Goal: Book appointment/travel/reservation

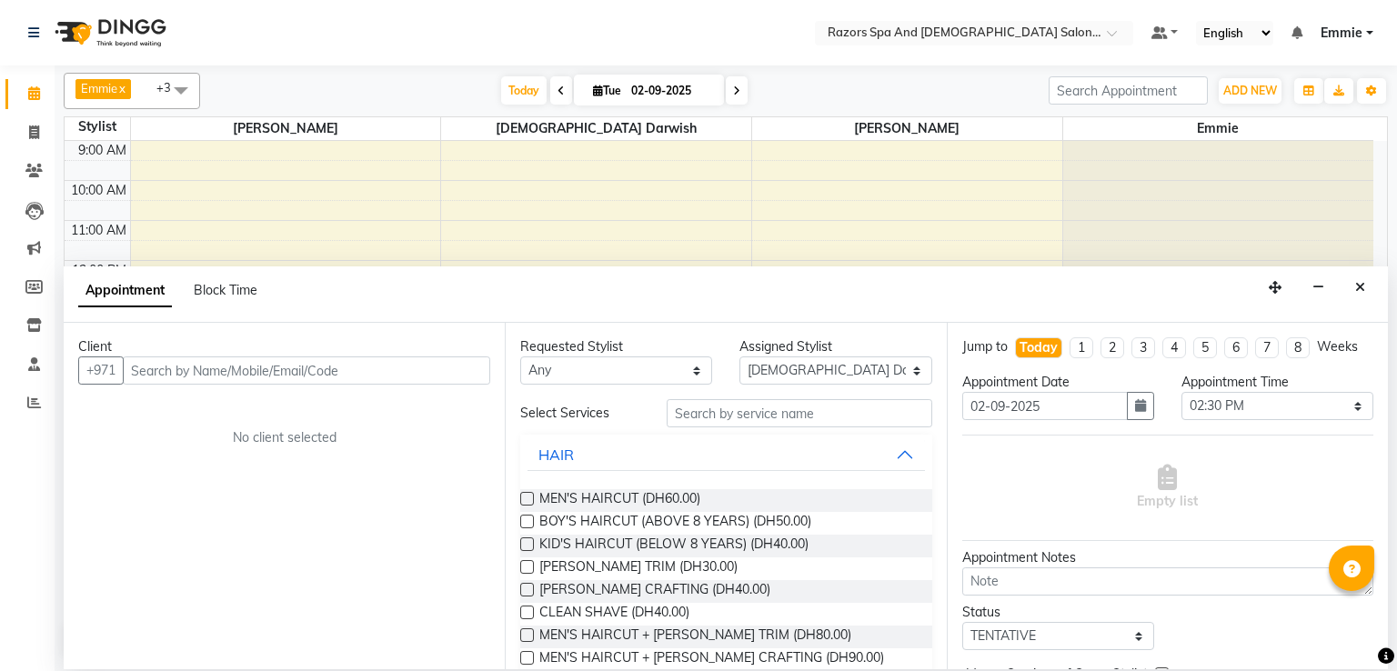
select select "81370"
select select "870"
select select "tentative"
click at [229, 368] on input "text" at bounding box center [306, 370] width 367 height 28
type input "56"
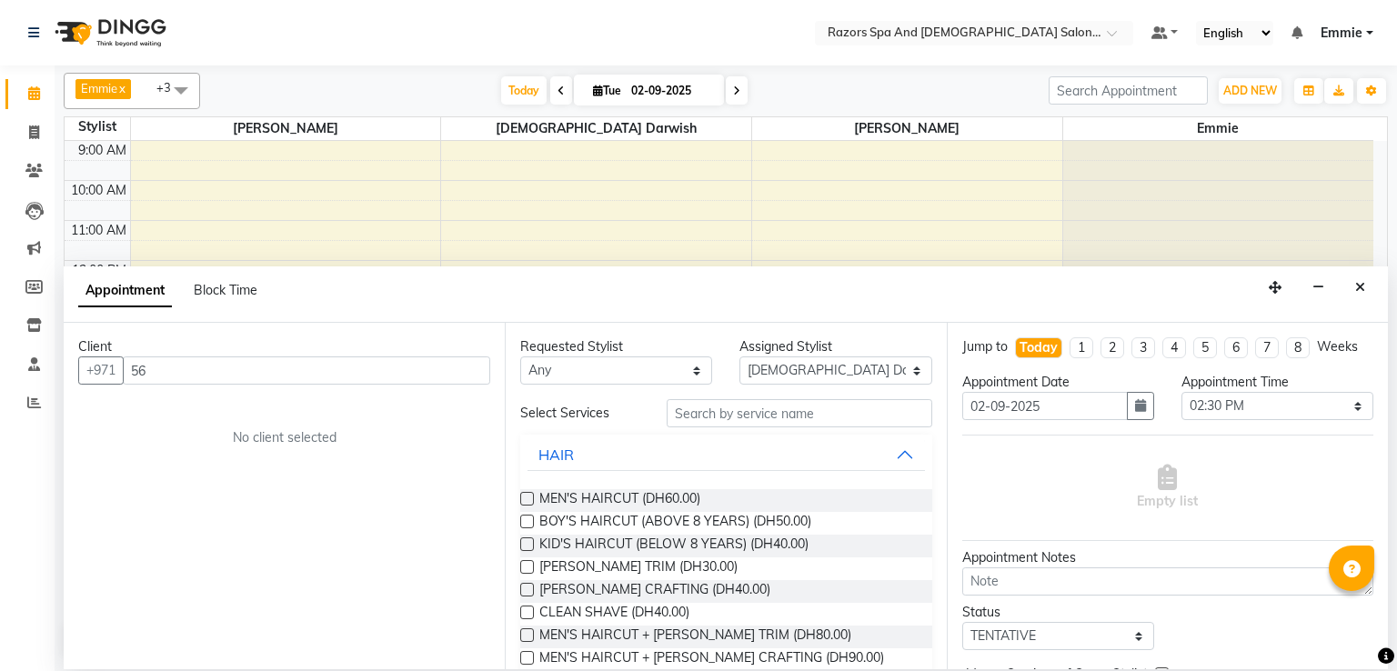
click at [737, 93] on icon at bounding box center [736, 90] width 7 height 11
type input "[DATE]"
select select "870"
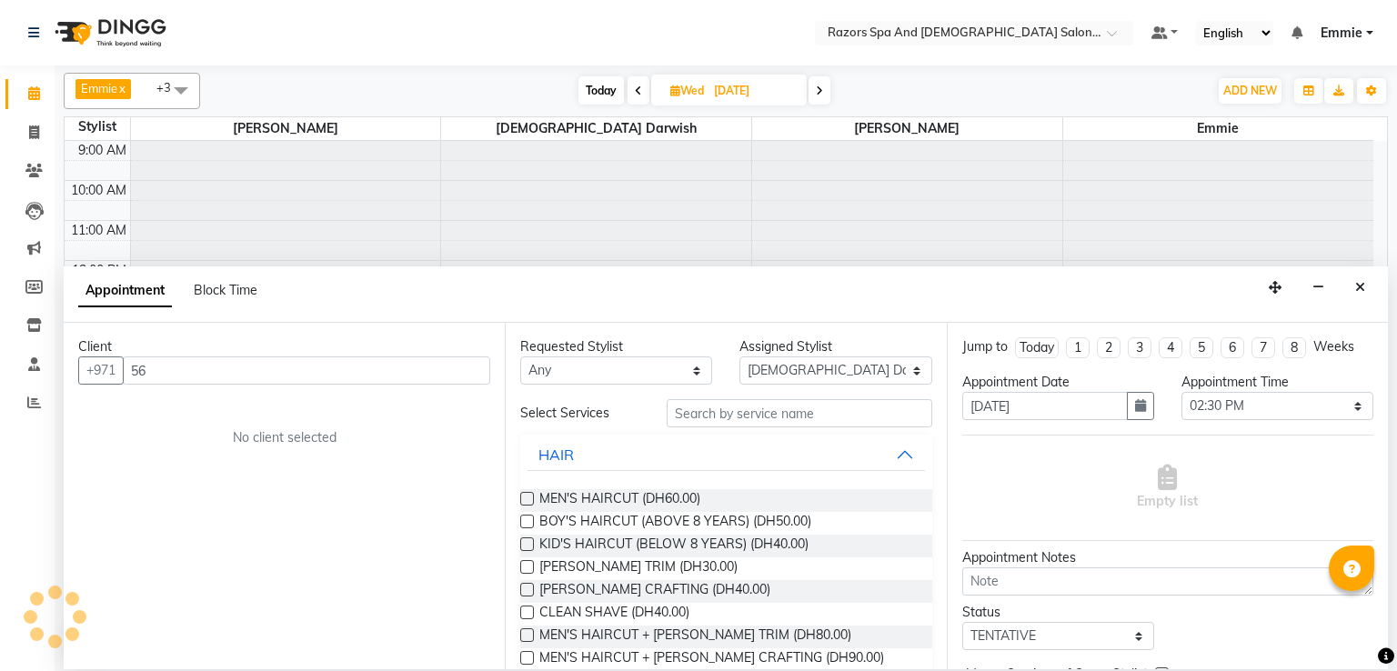
scroll to position [120, 0]
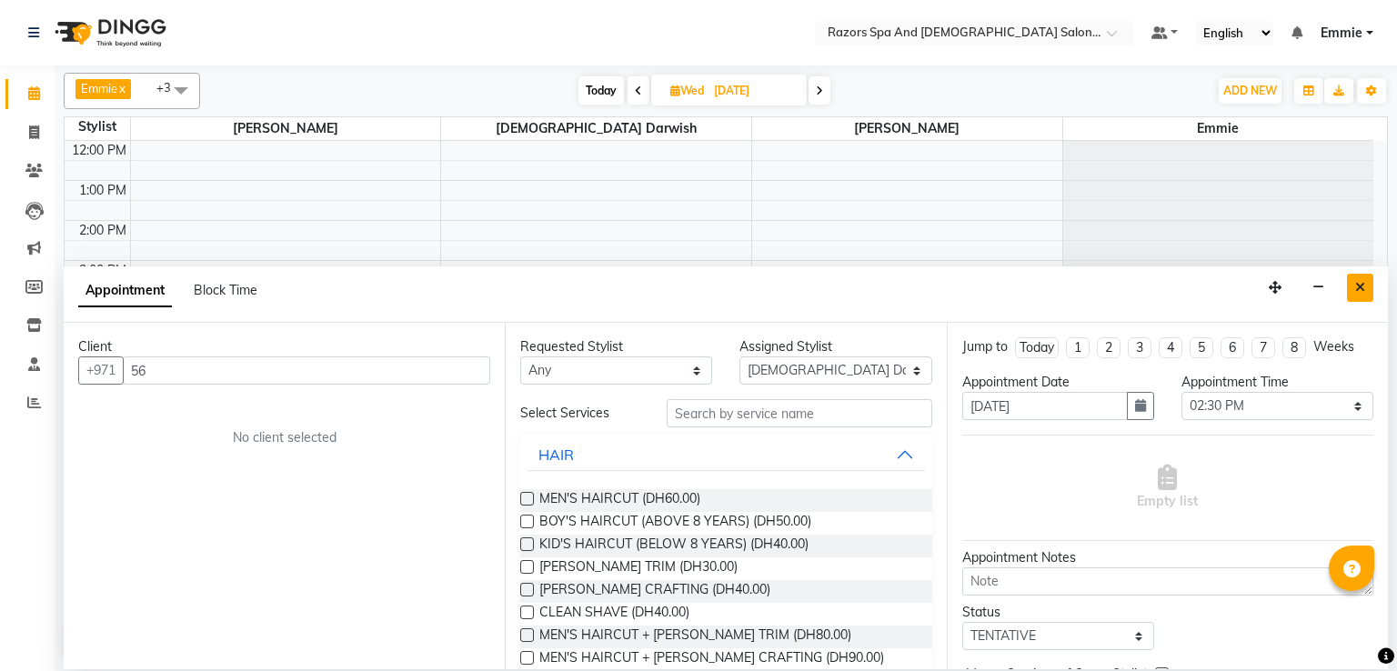
click at [1369, 288] on button "Close" at bounding box center [1360, 288] width 26 height 28
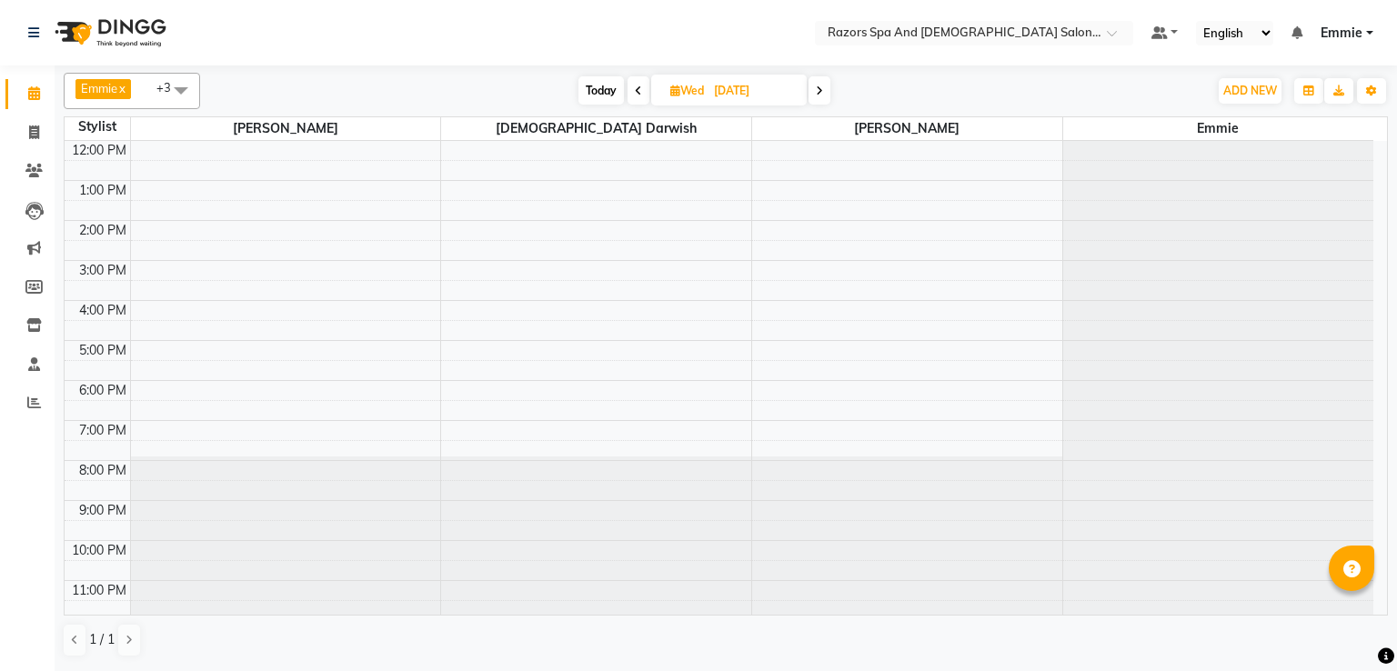
click at [819, 92] on icon at bounding box center [819, 90] width 7 height 11
type input "[DATE]"
click at [194, 412] on div "9:00 AM 10:00 AM 11:00 AM 12:00 PM 1:00 PM 2:00 PM 3:00 PM 4:00 PM 5:00 PM 6:00…" at bounding box center [719, 320] width 1309 height 599
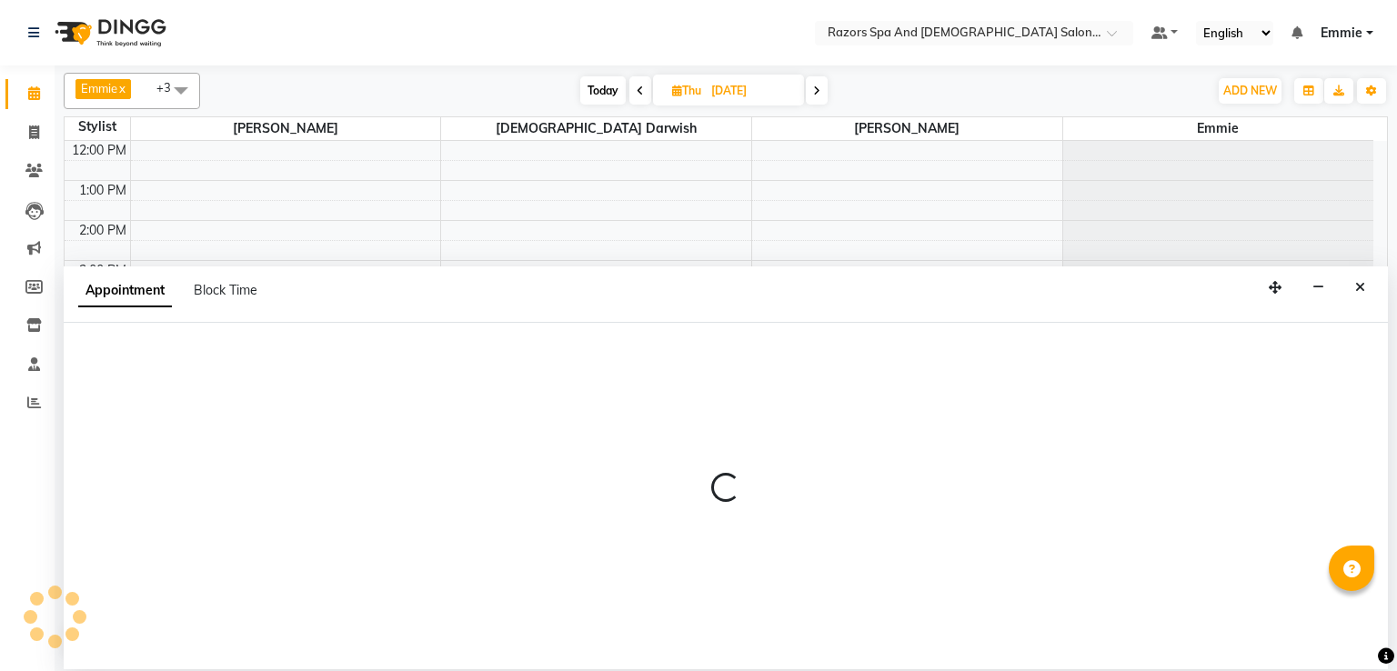
select select "81367"
select select "tentative"
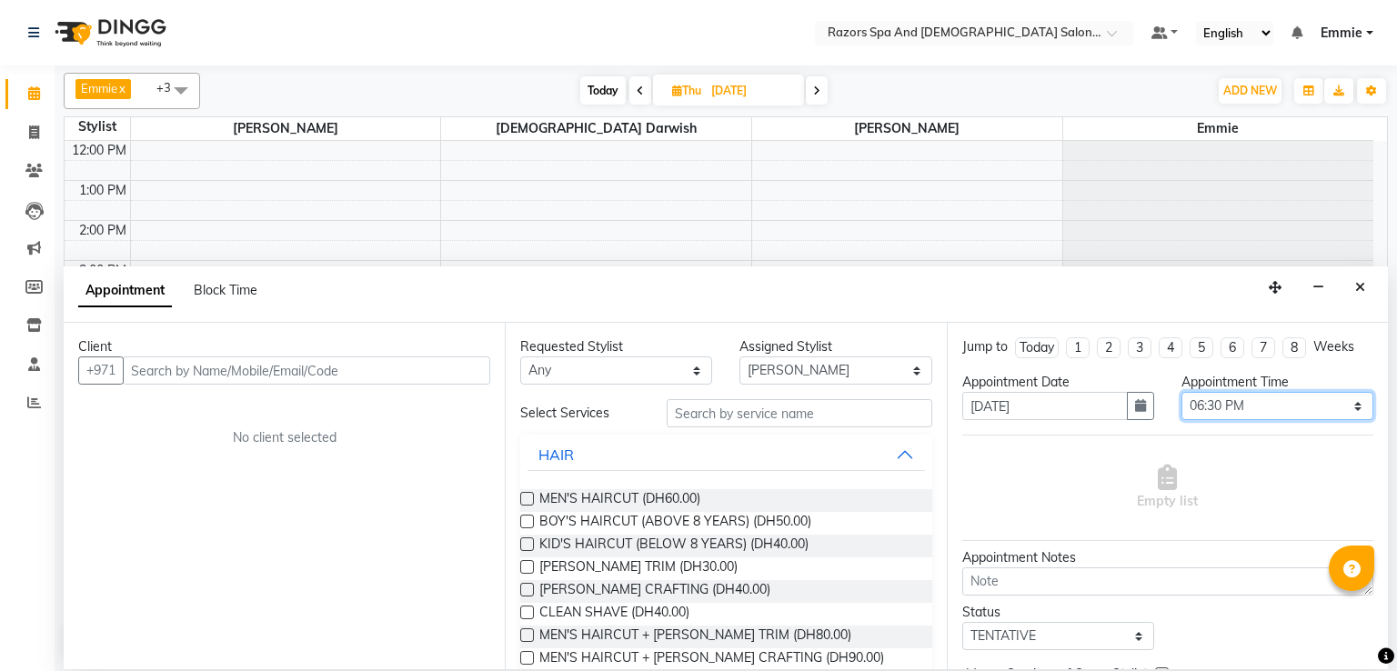
click at [1248, 407] on select "Select 10:00 AM 10:15 AM 10:30 AM 10:45 AM 11:00 AM 11:15 AM 11:30 AM 11:45 AM …" at bounding box center [1277, 406] width 192 height 28
select select "840"
click at [1181, 392] on select "Select 10:00 AM 10:15 AM 10:30 AM 10:45 AM 11:00 AM 11:15 AM 11:30 AM 11:45 AM …" at bounding box center [1277, 406] width 192 height 28
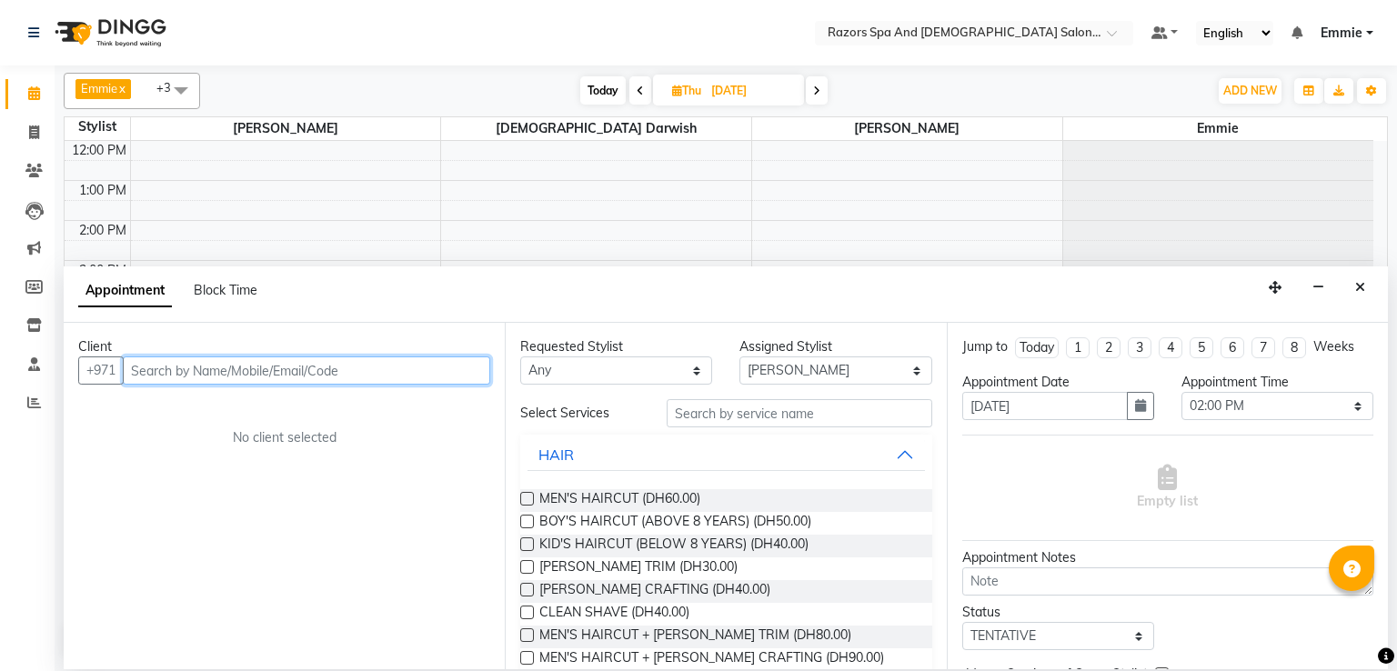
click at [439, 366] on input "text" at bounding box center [306, 370] width 367 height 28
type input "566865253"
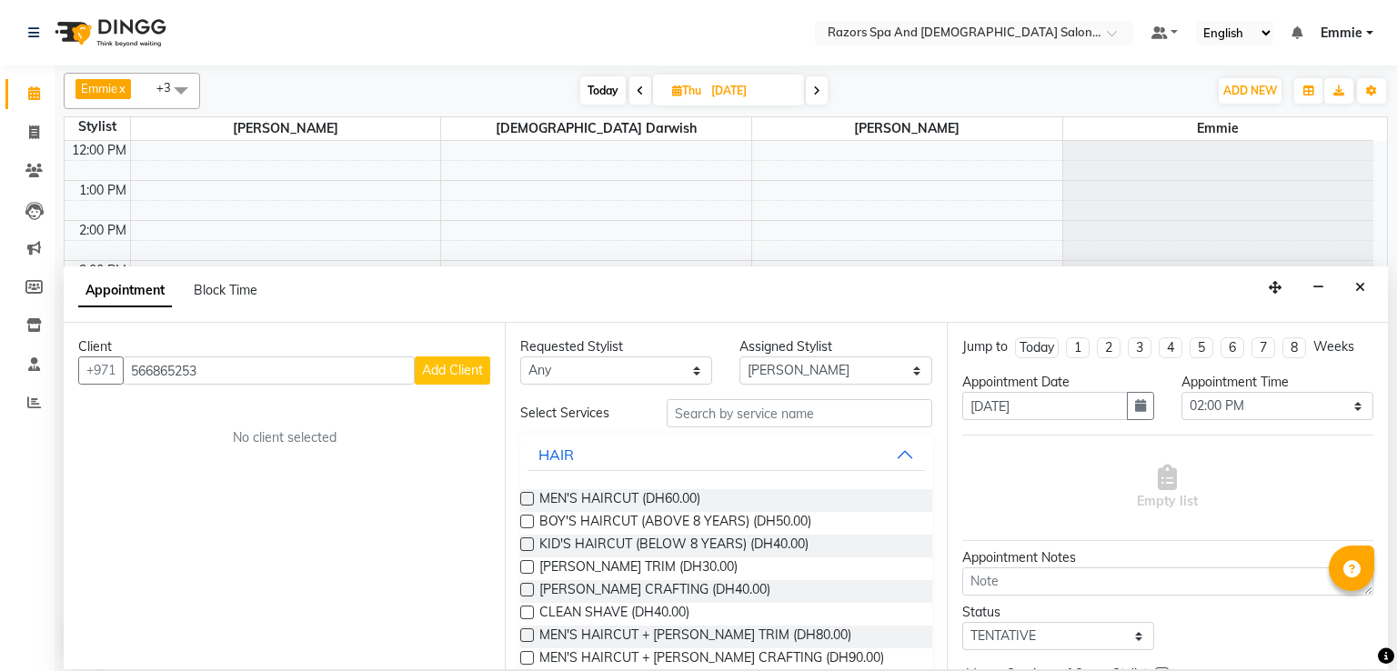
click at [458, 380] on button "Add Client" at bounding box center [452, 370] width 75 height 28
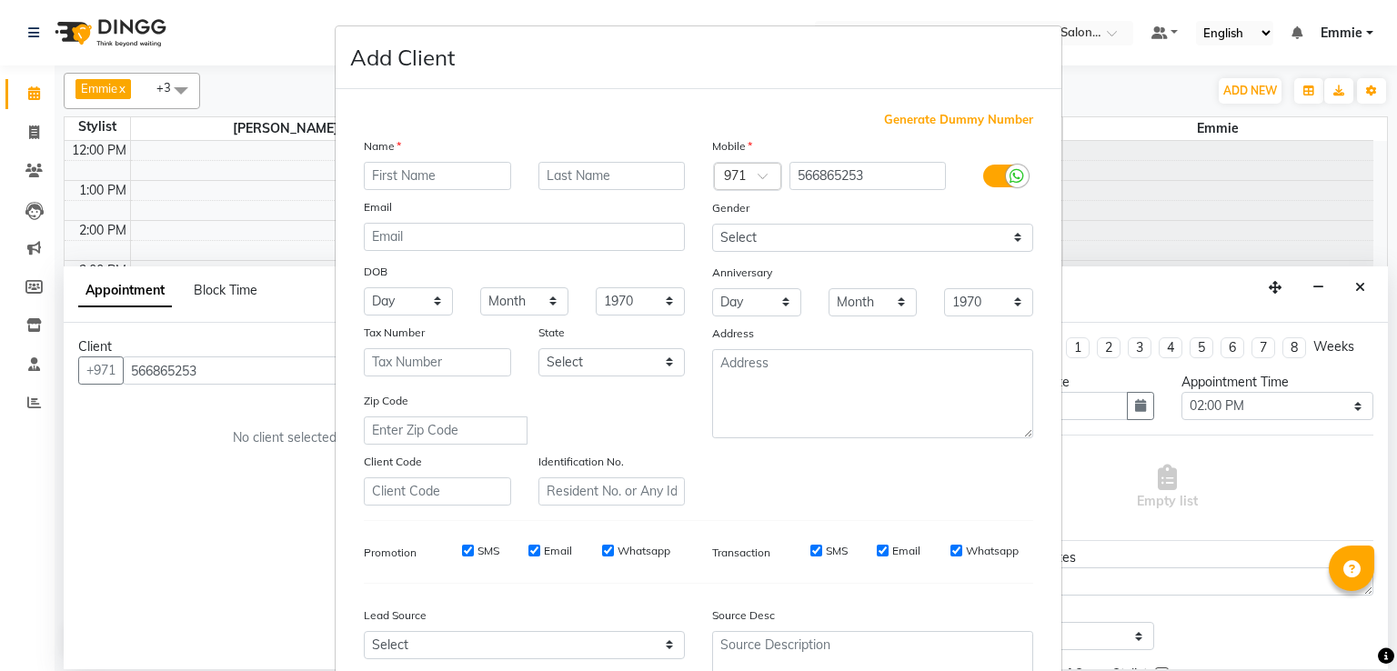
click at [411, 187] on input "text" at bounding box center [437, 176] width 147 height 28
type input "[PERSON_NAME]"
click at [777, 242] on select "Select [DEMOGRAPHIC_DATA] [DEMOGRAPHIC_DATA] Other Prefer Not To Say" at bounding box center [872, 238] width 321 height 28
click at [259, 8] on ngb-modal-window "Add Client Generate Dummy Number Name [PERSON_NAME] Email DOB Day 01 02 03 04 0…" at bounding box center [698, 335] width 1397 height 671
click at [226, 30] on ngb-modal-window "Add Client Generate Dummy Number Name [PERSON_NAME] Email DOB Day 01 02 03 04 0…" at bounding box center [698, 335] width 1397 height 671
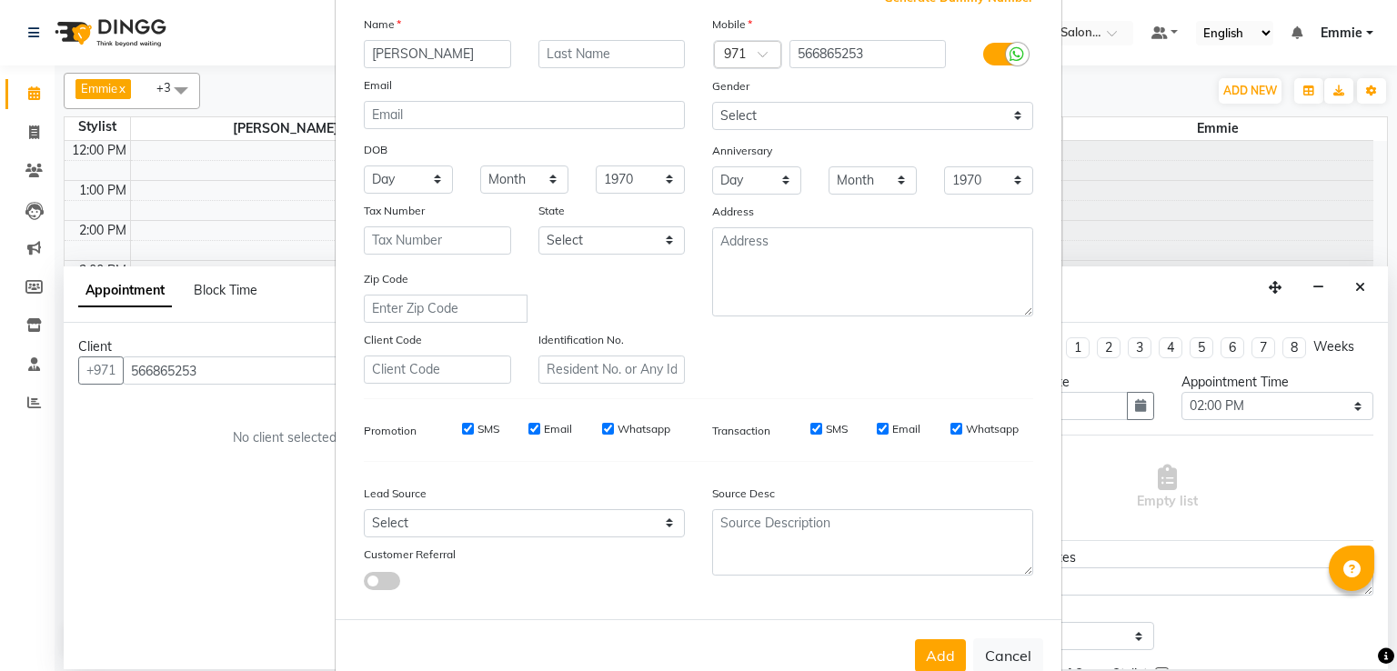
scroll to position [177, 0]
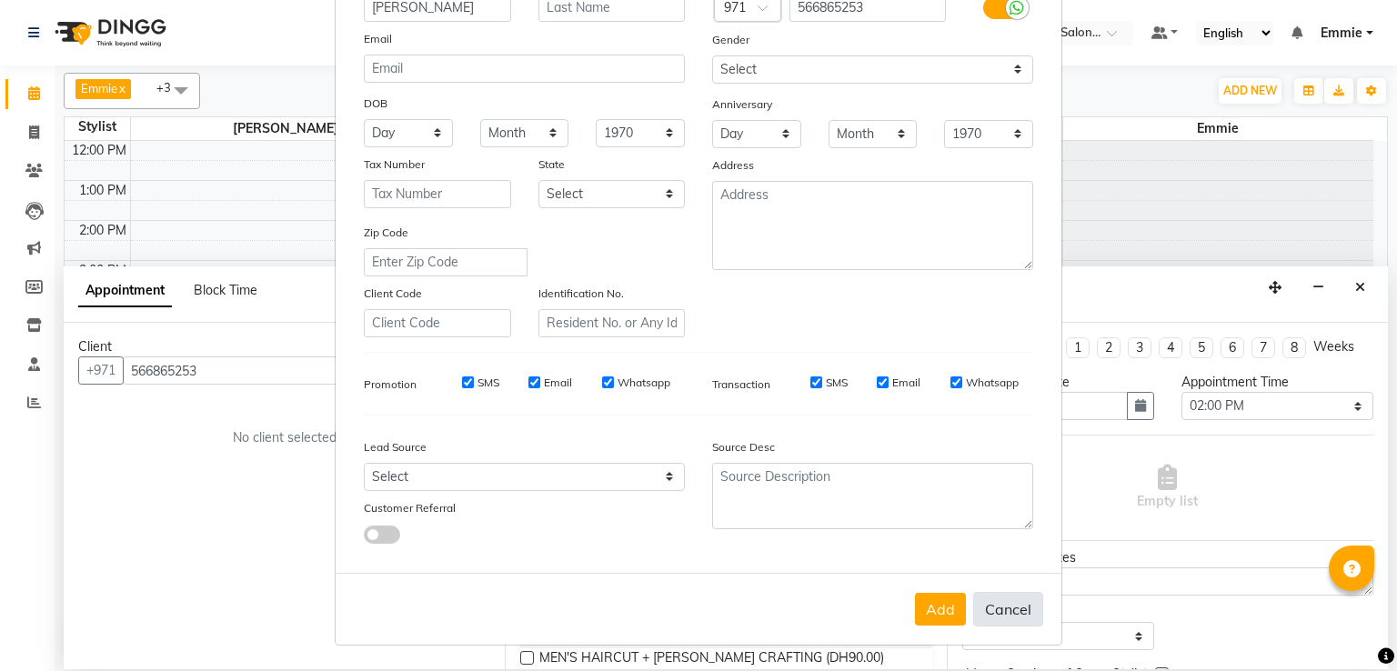
click at [987, 617] on button "Cancel" at bounding box center [1008, 609] width 70 height 35
select select
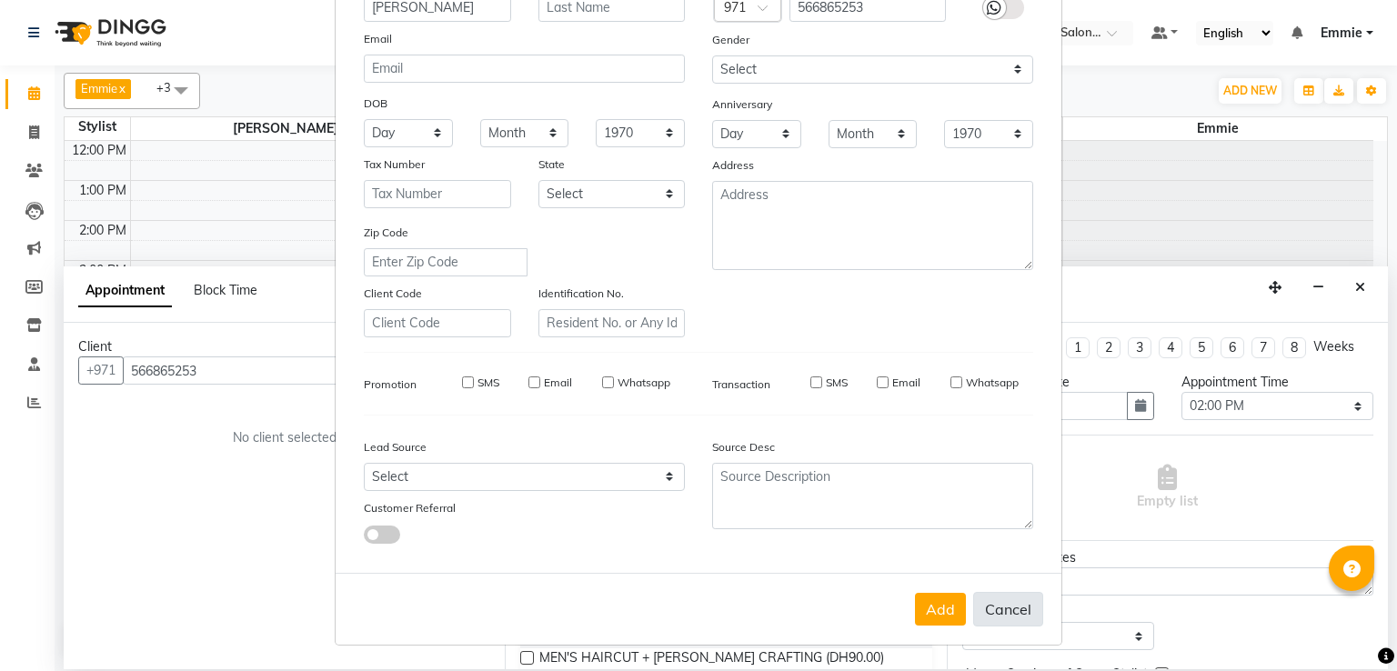
select select
checkbox input "false"
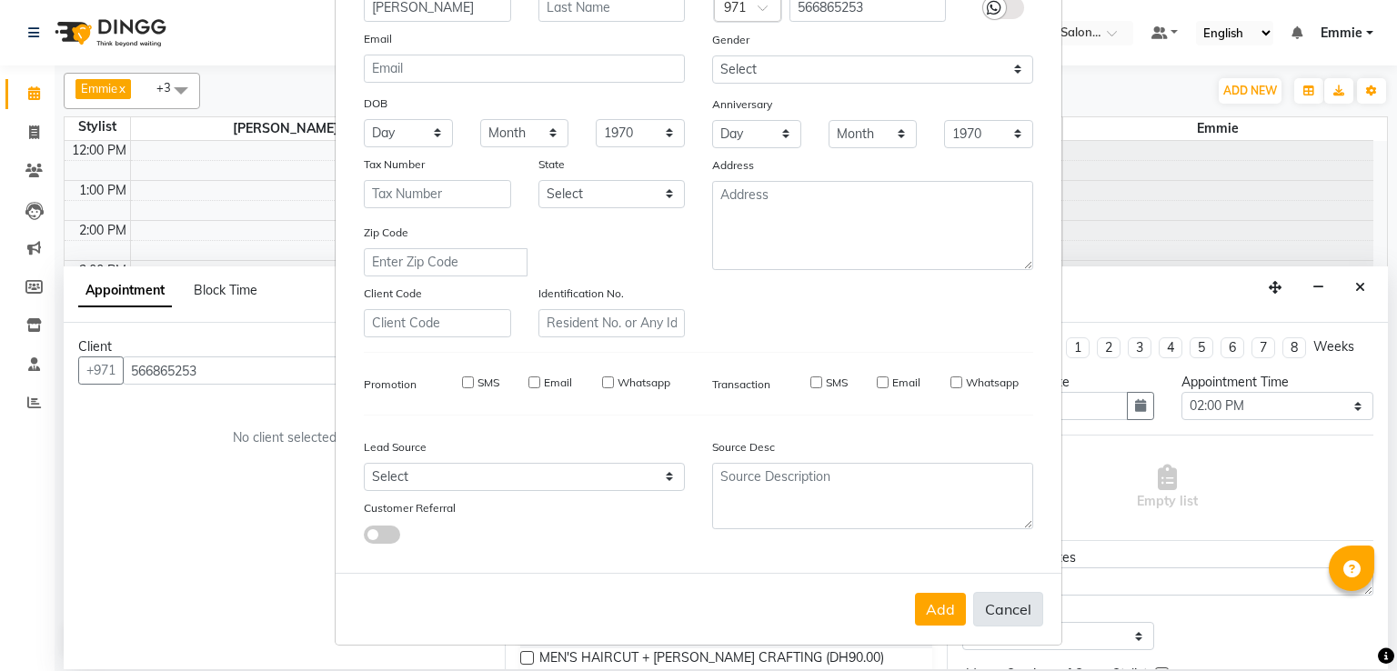
checkbox input "false"
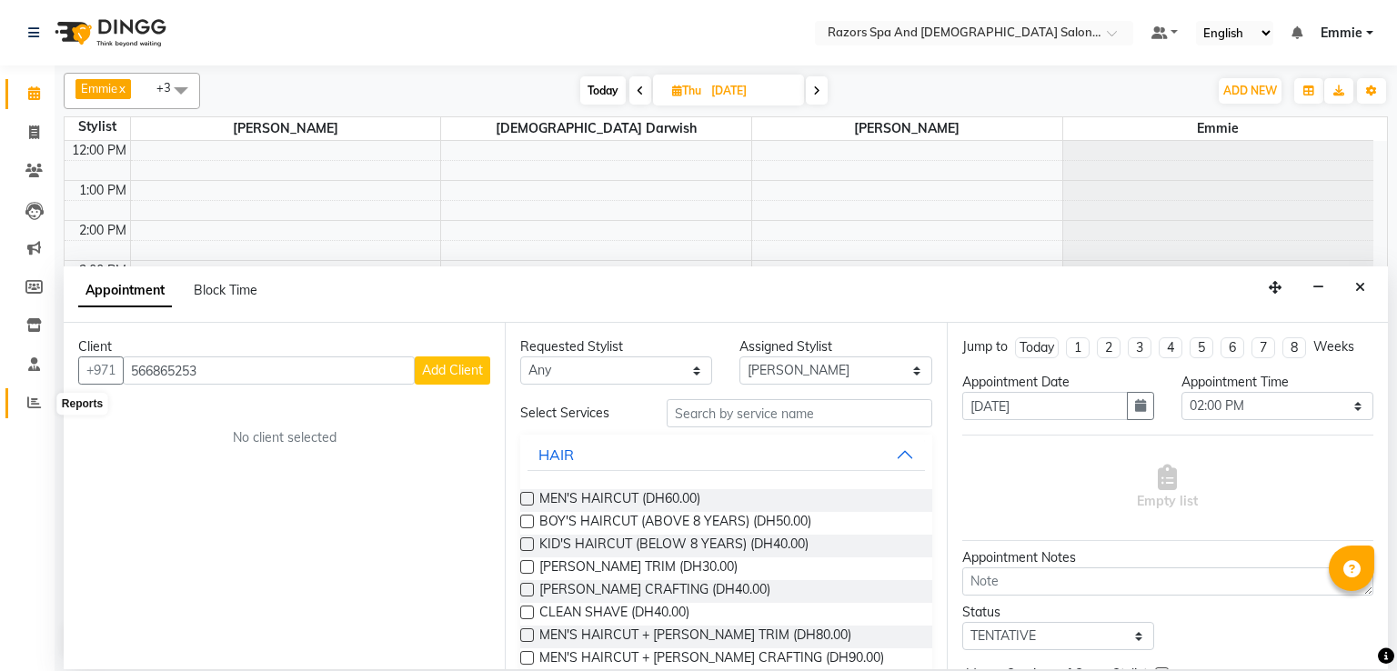
click at [33, 407] on icon at bounding box center [34, 403] width 14 height 14
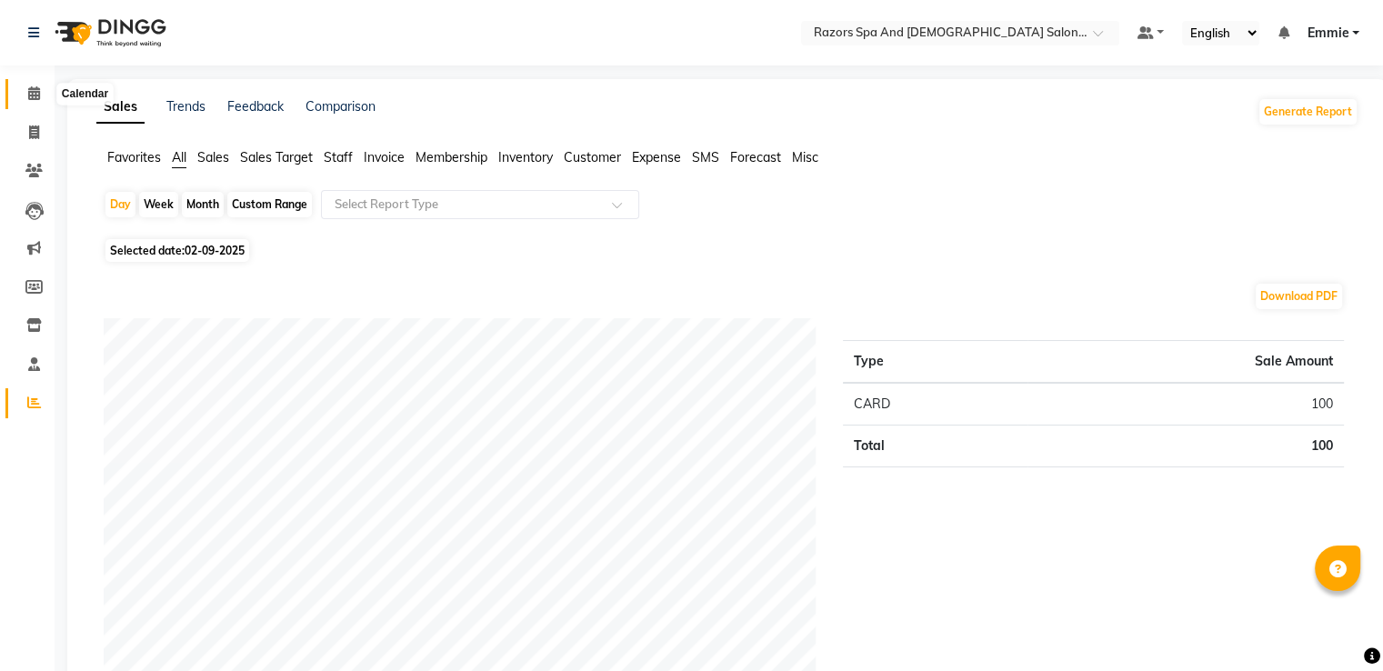
click at [29, 95] on icon at bounding box center [34, 93] width 12 height 14
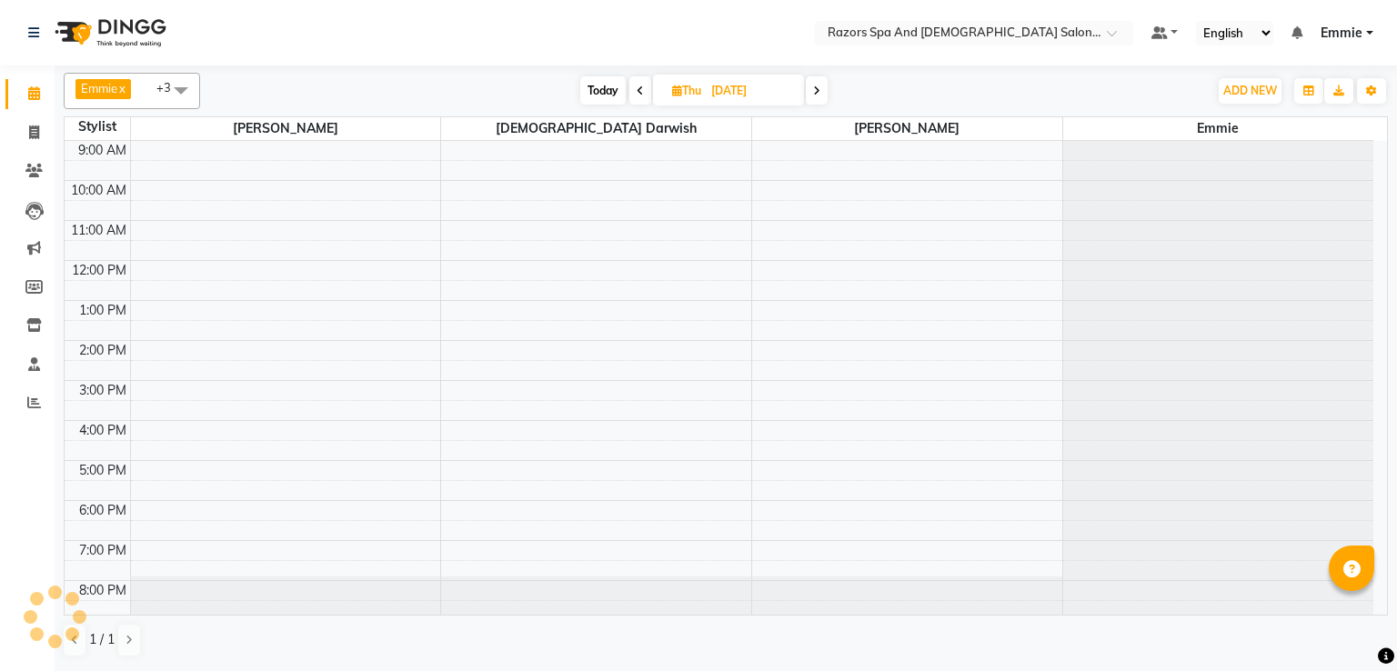
scroll to position [85, 0]
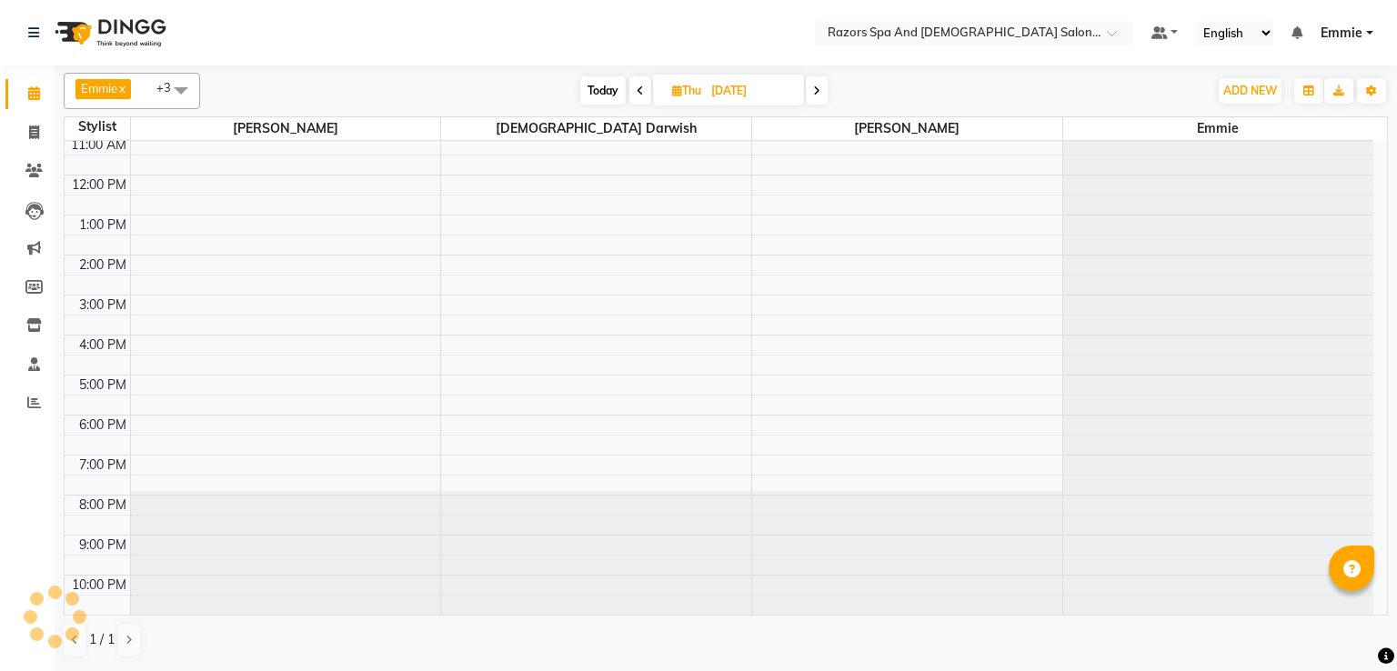
click at [592, 85] on span "Today" at bounding box center [602, 90] width 45 height 28
type input "02-09-2025"
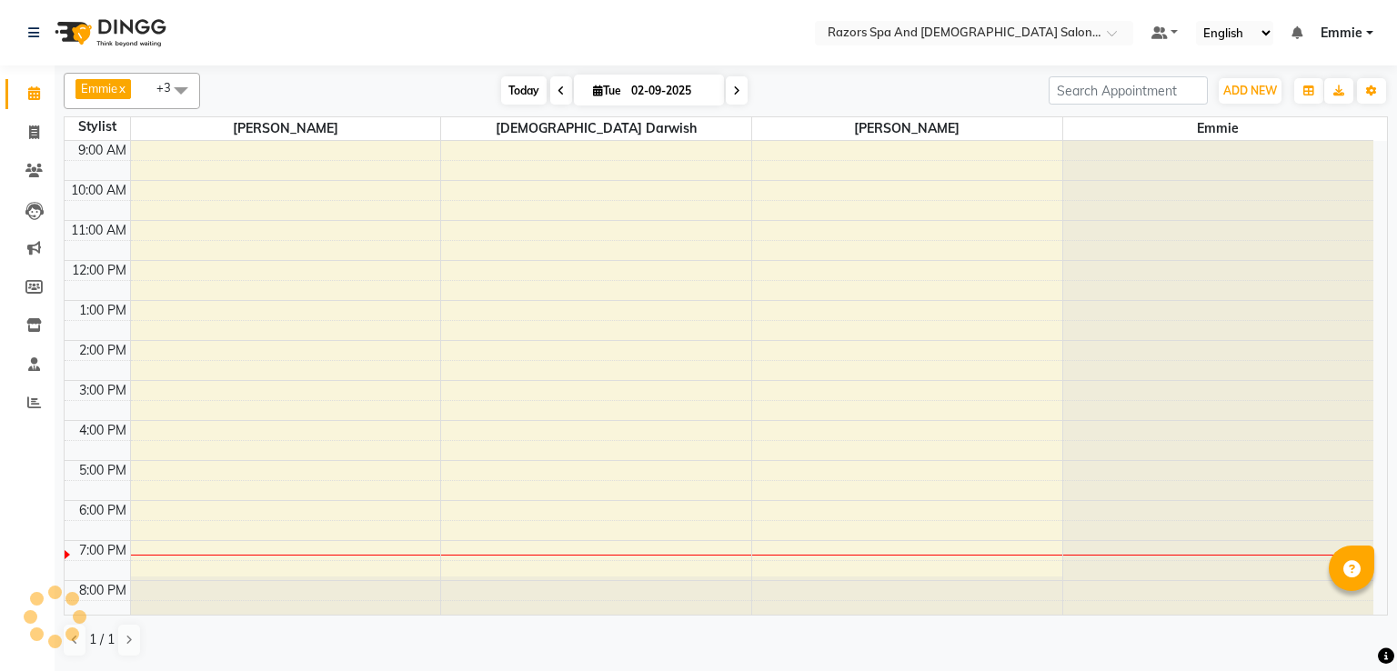
scroll to position [120, 0]
